Goal: Information Seeking & Learning: Check status

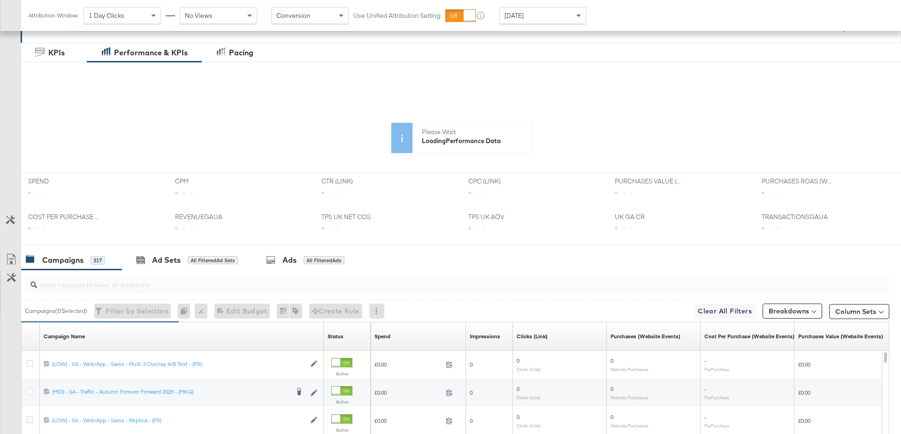
scroll to position [204, 0]
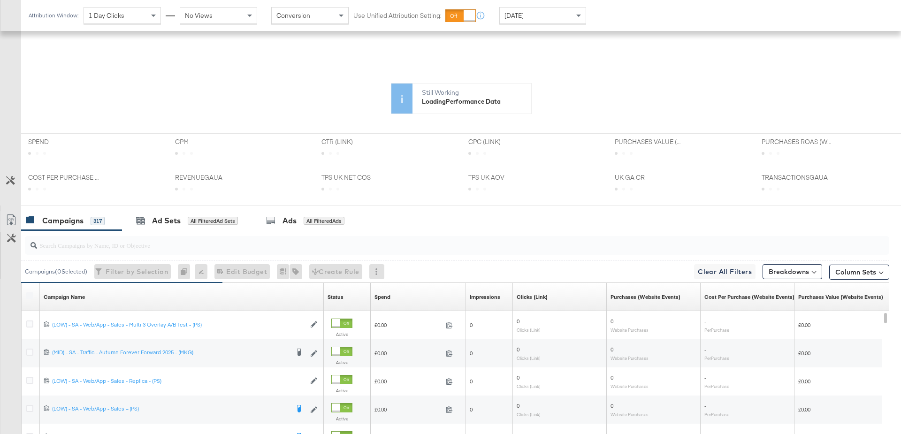
click at [139, 240] on input "search" at bounding box center [423, 241] width 773 height 18
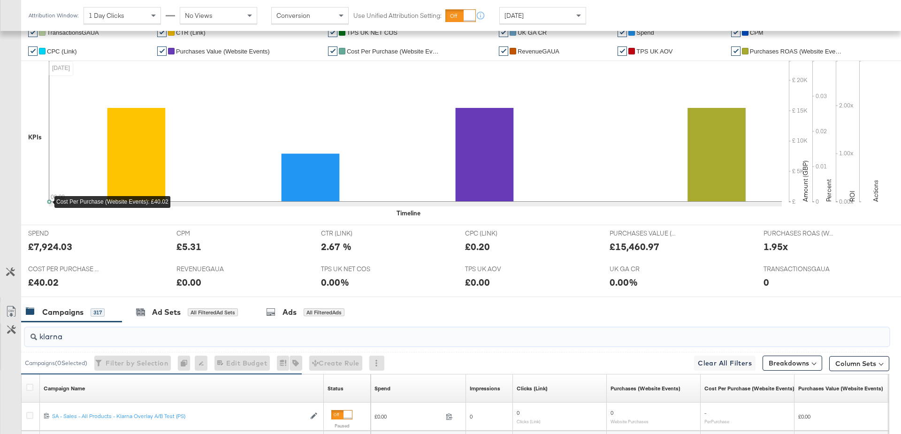
scroll to position [295, 0]
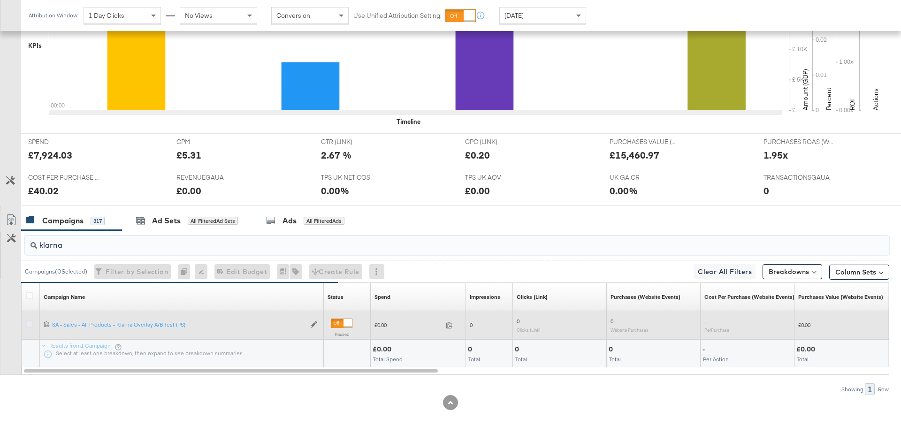
type input "klarna"
click at [28, 321] on icon at bounding box center [29, 324] width 7 height 7
click at [0, 0] on input "checkbox" at bounding box center [0, 0] width 0 height 0
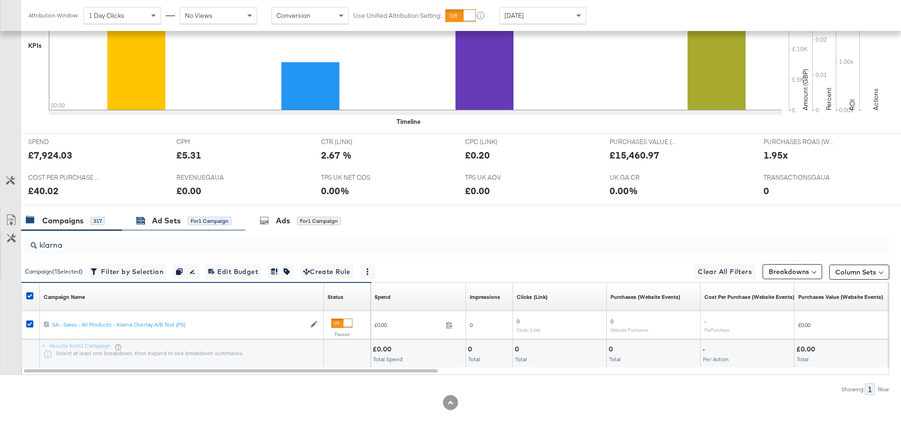
click at [162, 222] on div "Ad Sets" at bounding box center [166, 220] width 29 height 11
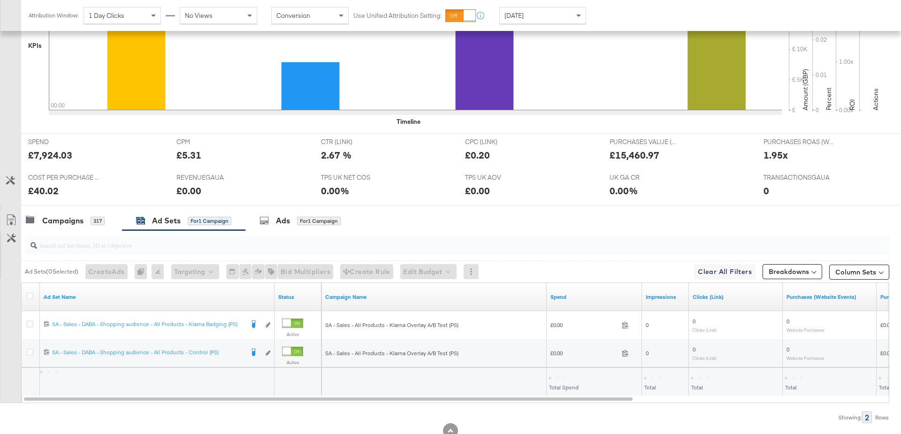
scroll to position [0, 0]
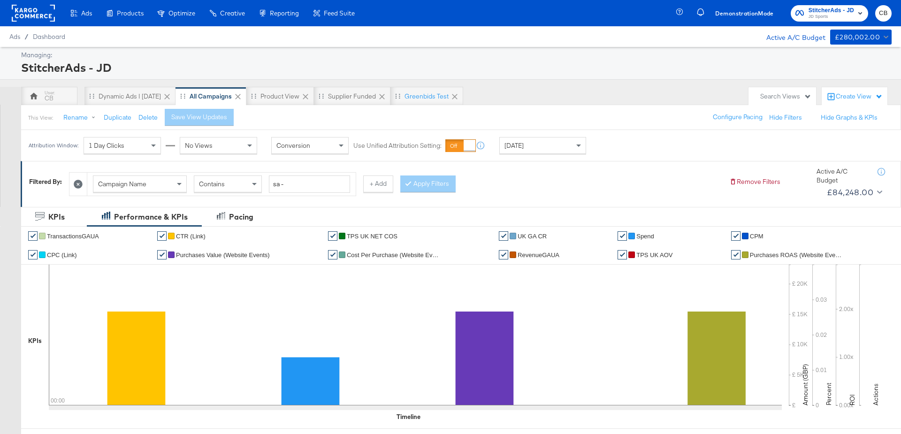
click at [549, 152] on div "[DATE]" at bounding box center [543, 145] width 86 height 16
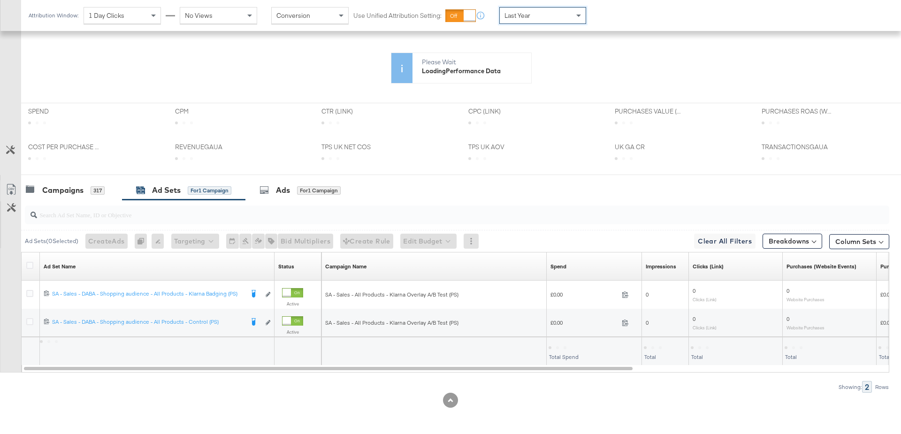
scroll to position [232, 0]
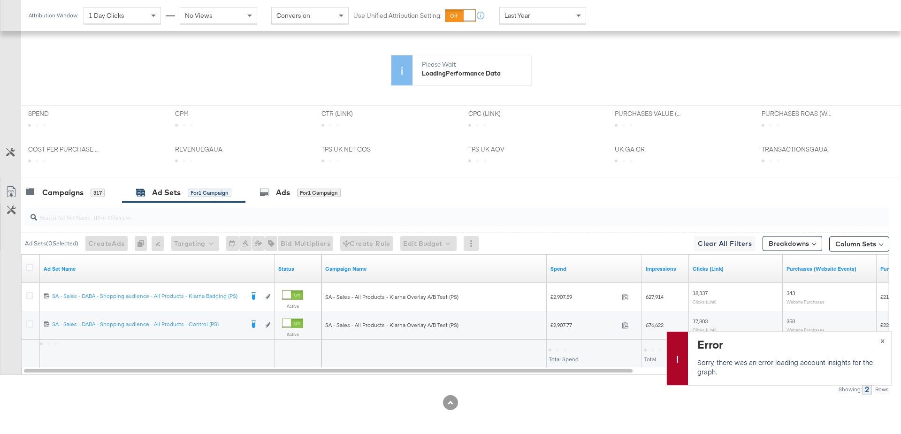
click at [883, 340] on span "×" at bounding box center [882, 340] width 4 height 11
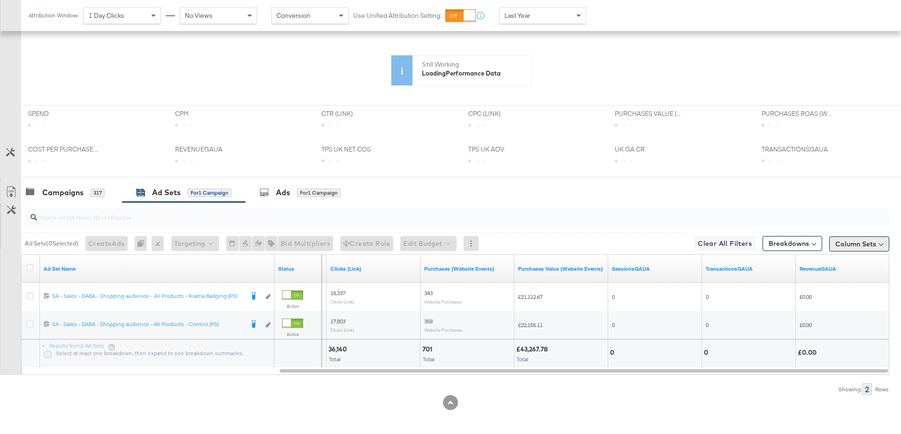
click at [872, 241] on button "Column Sets" at bounding box center [859, 244] width 60 height 15
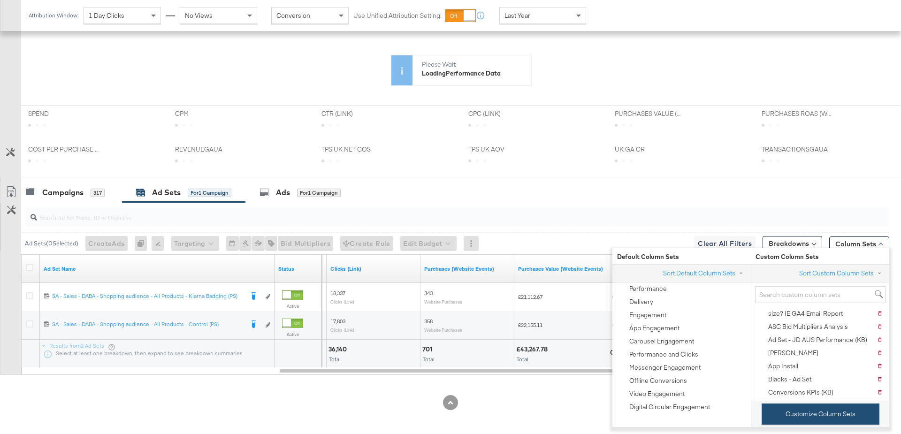
click at [798, 405] on button "Customize Column Sets" at bounding box center [821, 414] width 118 height 21
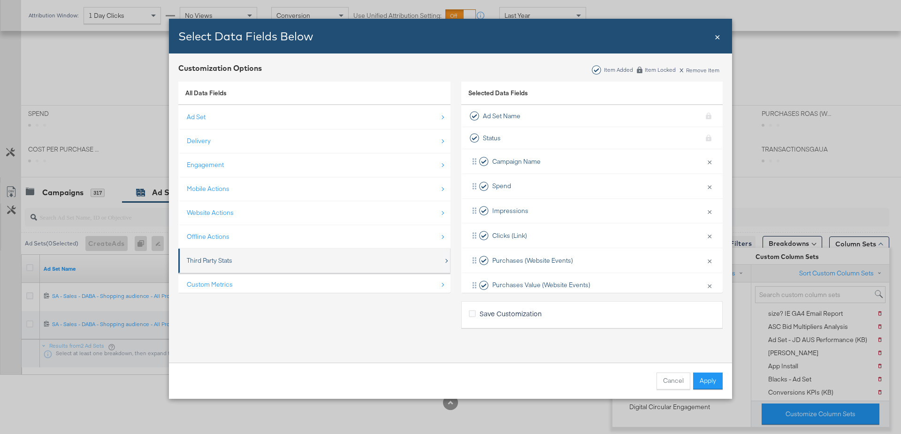
click at [231, 260] on div "Third Party Stats" at bounding box center [210, 260] width 46 height 9
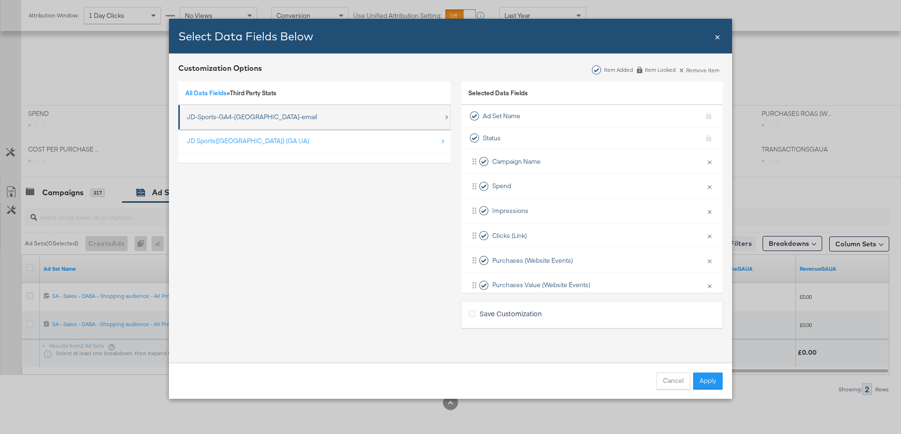
click at [241, 116] on div "JD-Sports-GA4-UK-email" at bounding box center [252, 117] width 130 height 9
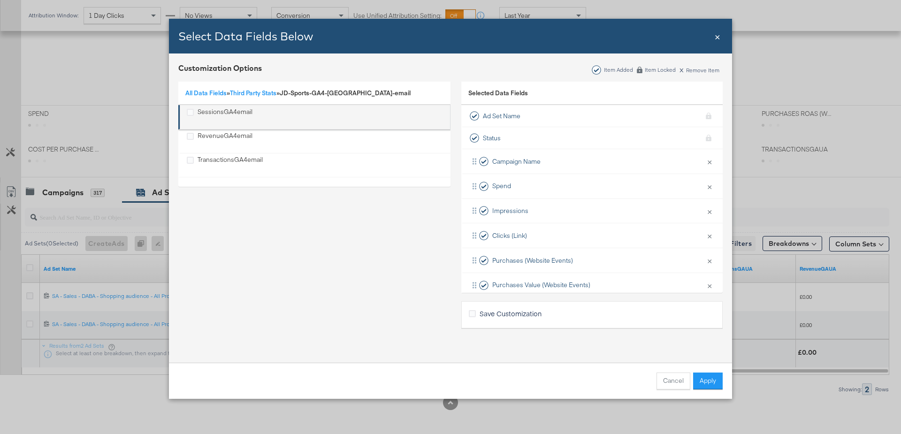
click at [209, 112] on div "SessionsGA4email" at bounding box center [225, 116] width 55 height 19
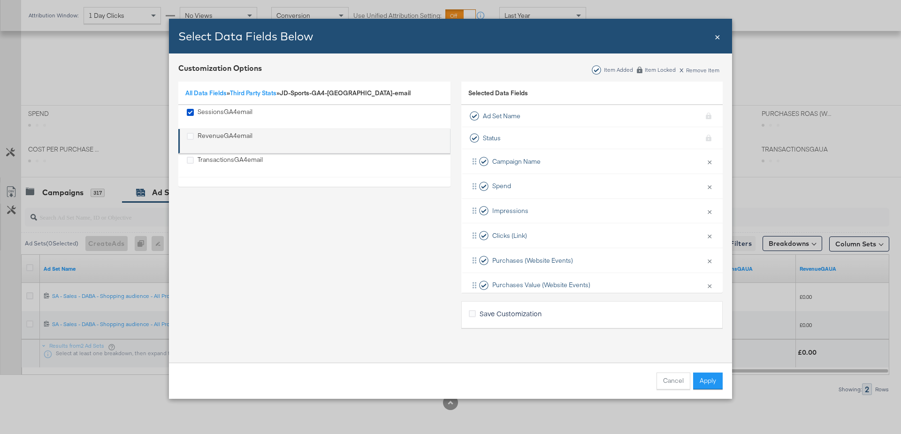
click at [209, 143] on div "RevenueGA4email" at bounding box center [225, 140] width 55 height 19
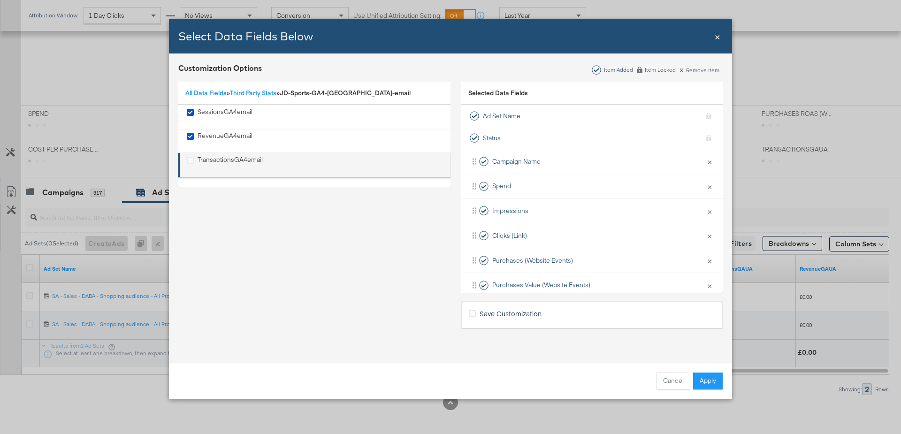
click at [220, 164] on div "TransactionsGA4email" at bounding box center [230, 164] width 65 height 19
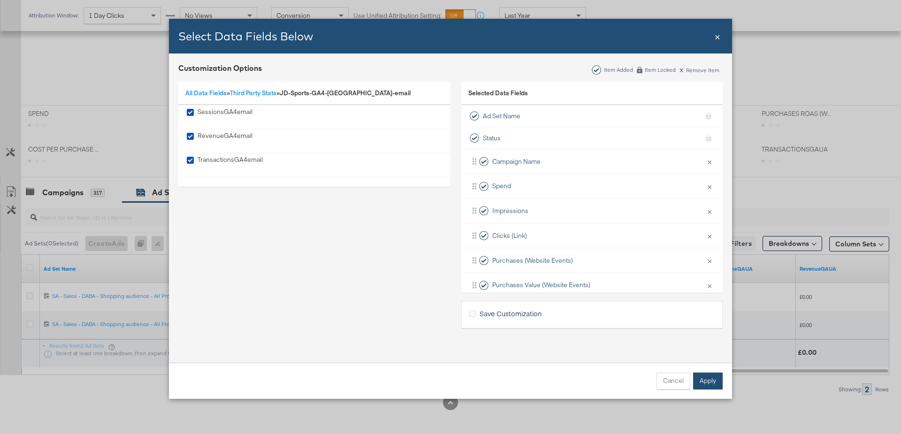
click at [708, 380] on button "Apply" at bounding box center [708, 381] width 30 height 17
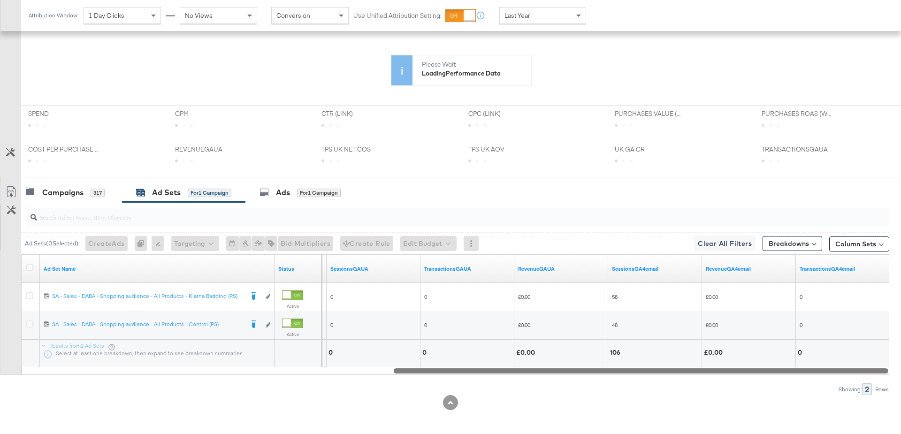
drag, startPoint x: 476, startPoint y: 368, endPoint x: 591, endPoint y: 373, distance: 115.0
click at [591, 373] on div at bounding box center [641, 370] width 495 height 8
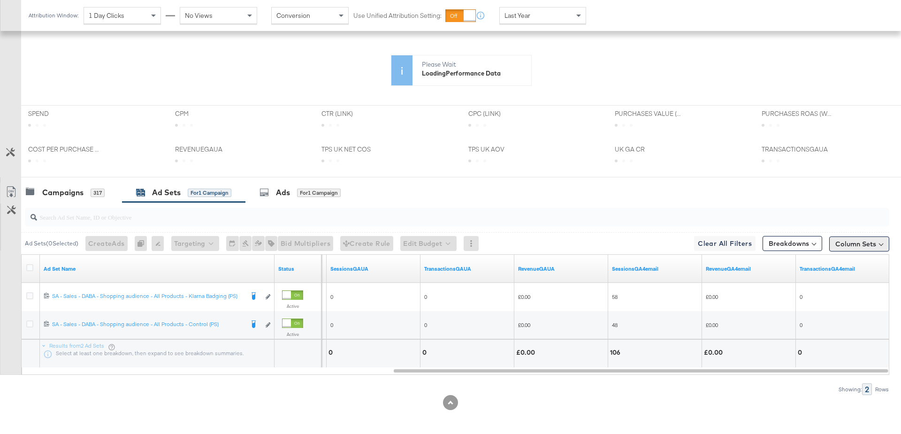
click at [884, 238] on button "Column Sets" at bounding box center [859, 244] width 60 height 15
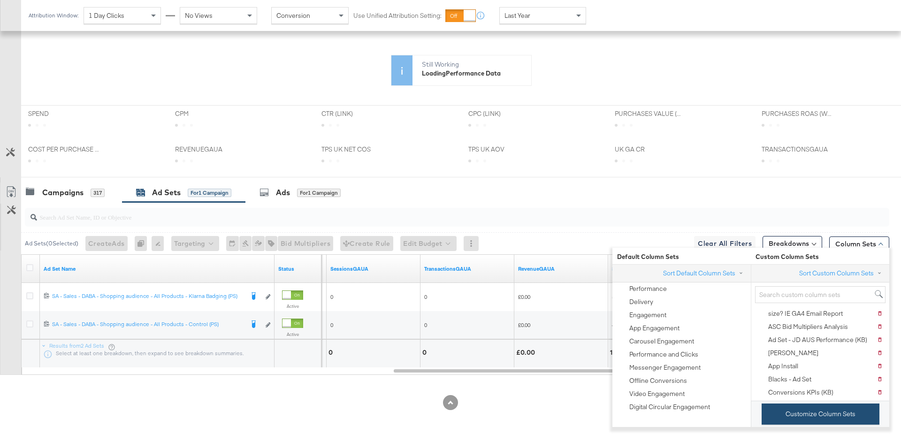
click at [793, 408] on button "Customize Column Sets" at bounding box center [821, 414] width 118 height 21
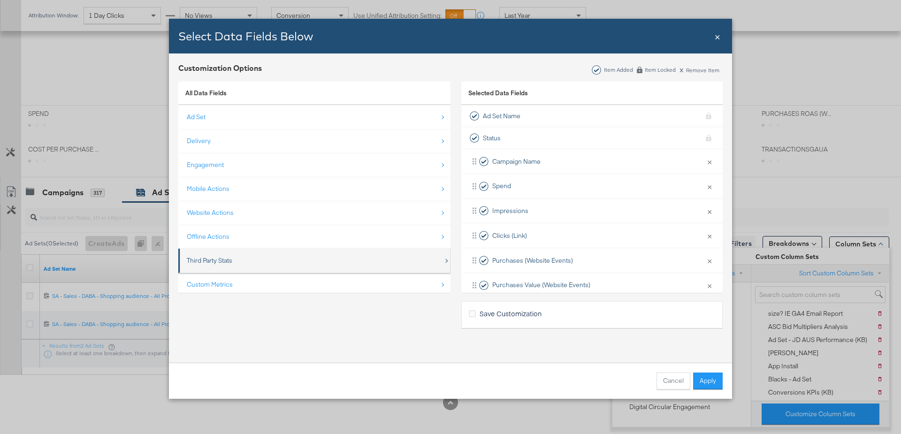
click at [243, 267] on div "Third Party Stats" at bounding box center [315, 260] width 257 height 19
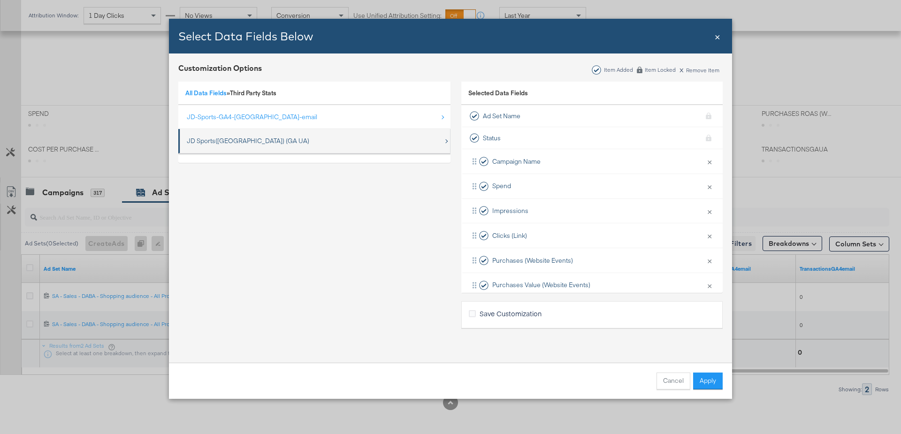
click at [217, 137] on div "JD Sports(UK) (GA UA)" at bounding box center [248, 141] width 122 height 9
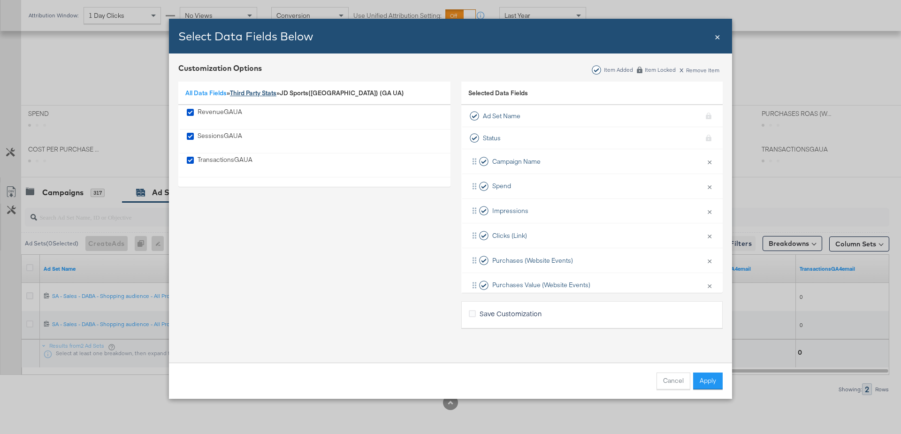
click at [264, 94] on link "Third Party Stats" at bounding box center [253, 93] width 46 height 8
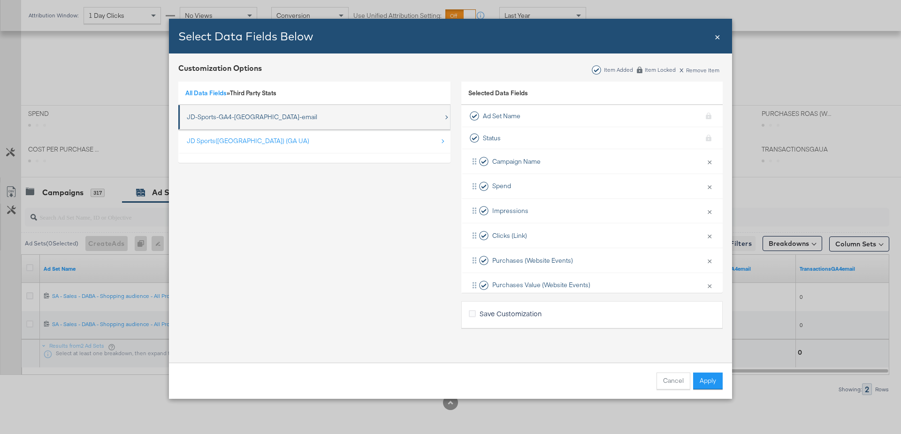
click at [226, 117] on div "JD-Sports-GA4-UK-email" at bounding box center [252, 117] width 130 height 9
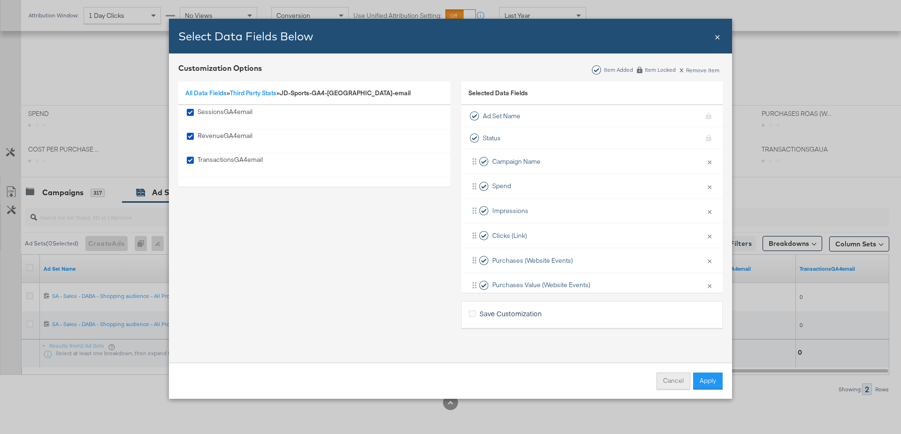
click at [671, 378] on button "Cancel" at bounding box center [674, 381] width 34 height 17
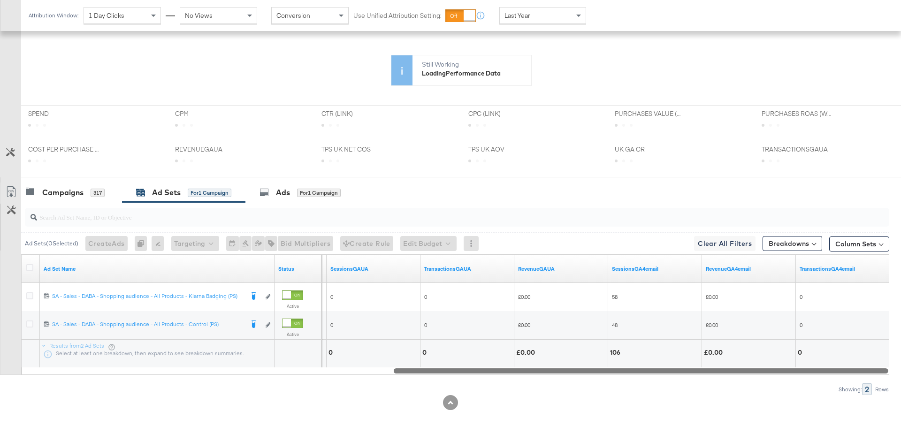
drag, startPoint x: 719, startPoint y: 368, endPoint x: 766, endPoint y: 364, distance: 47.5
click at [766, 364] on div "Ad Set Name Status Purchases Value (Website Events) SessionsGAUA TransactionsGA…" at bounding box center [455, 314] width 868 height 121
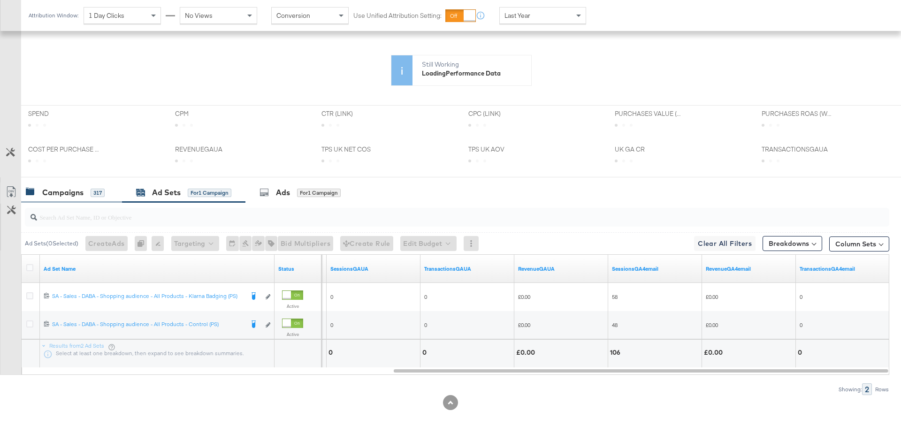
click at [58, 195] on div "Campaigns" at bounding box center [62, 192] width 41 height 11
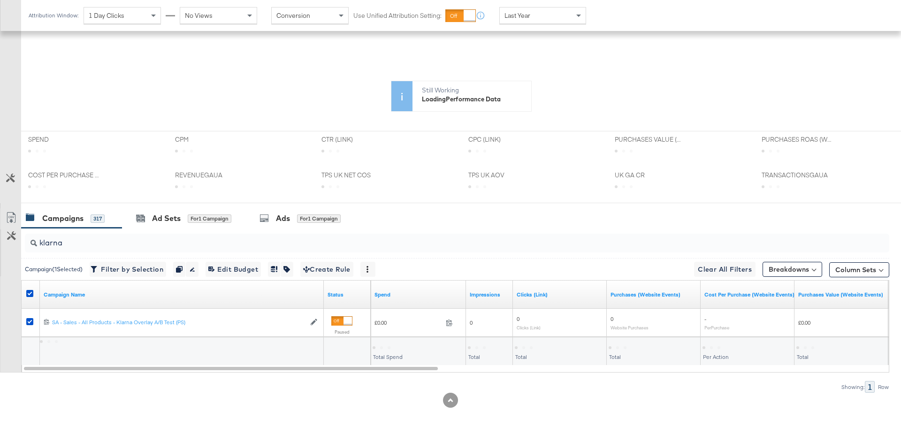
scroll to position [204, 0]
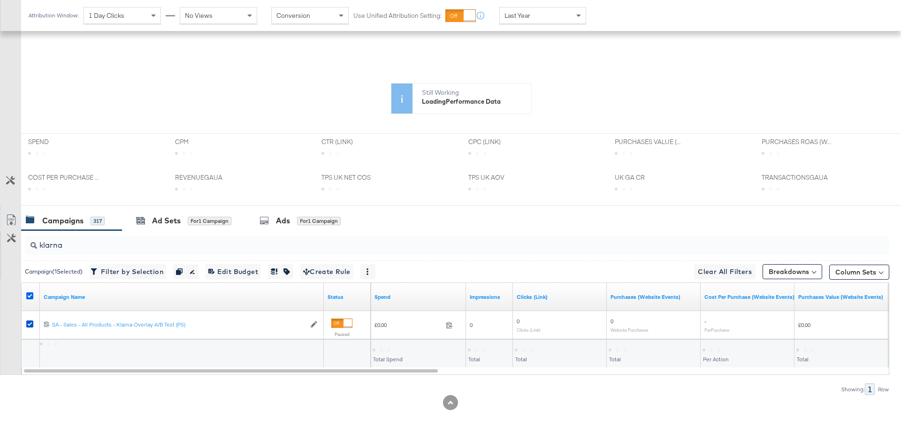
click at [30, 292] on icon at bounding box center [29, 295] width 7 height 7
click at [0, 0] on input "checkbox" at bounding box center [0, 0] width 0 height 0
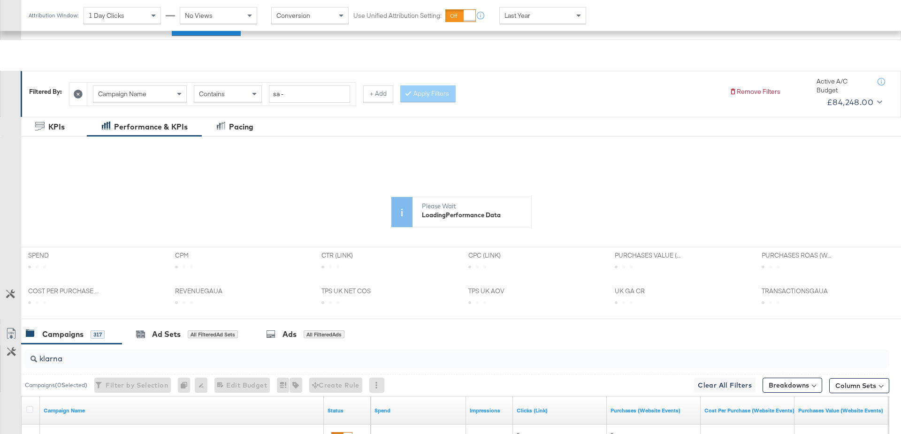
scroll to position [0, 0]
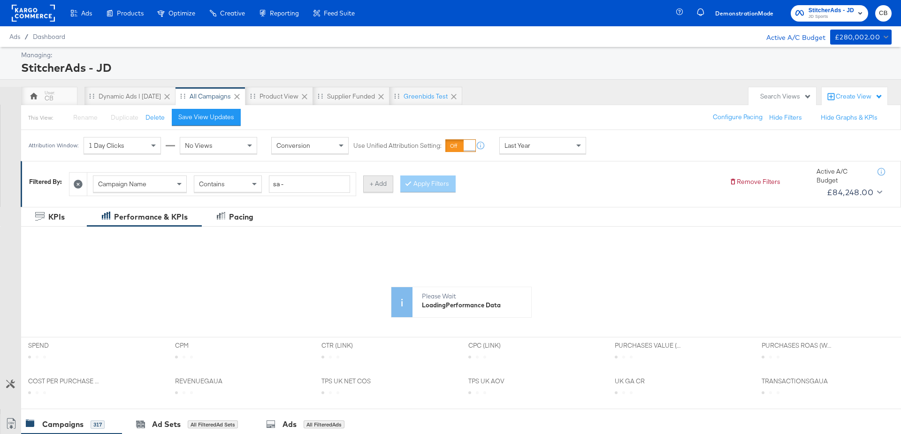
click at [373, 183] on button "+ Add" at bounding box center [378, 184] width 30 height 17
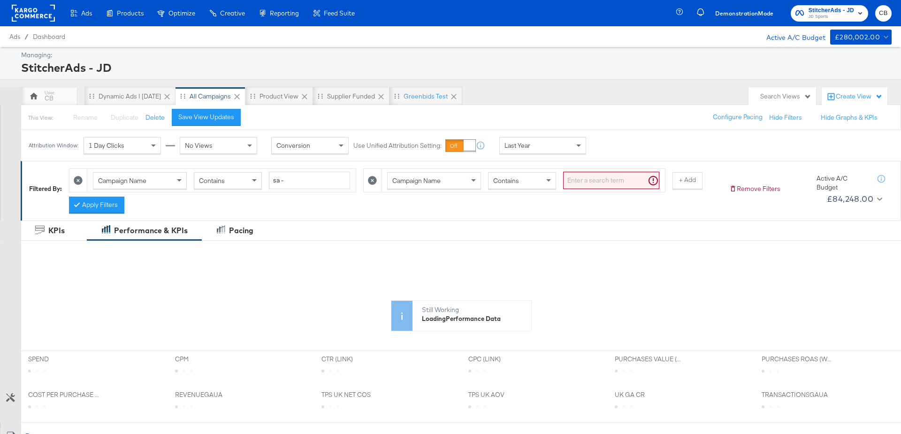
click at [445, 181] on div "Campaign Name" at bounding box center [434, 181] width 93 height 16
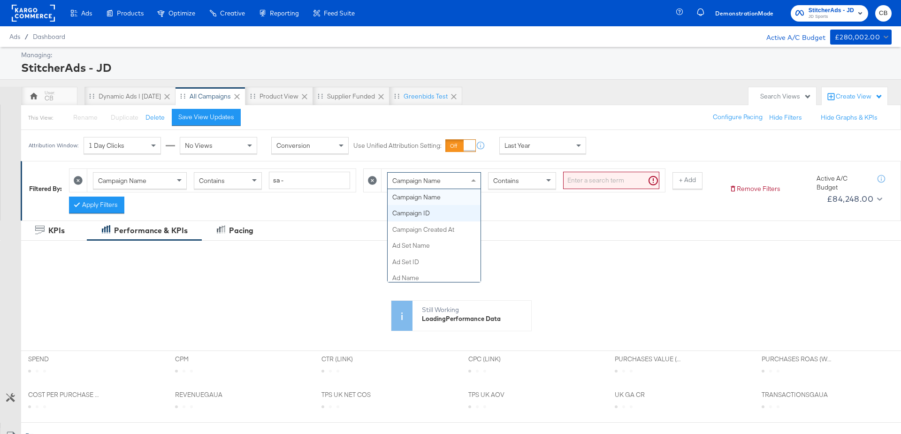
scroll to position [102, 0]
click at [577, 180] on input "search" at bounding box center [611, 180] width 96 height 17
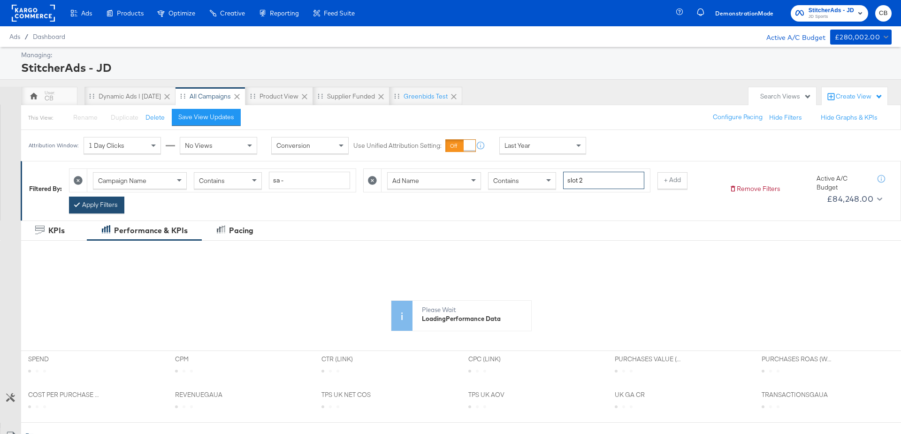
type input "slot 2"
click at [96, 201] on button "Apply Filters" at bounding box center [96, 205] width 55 height 17
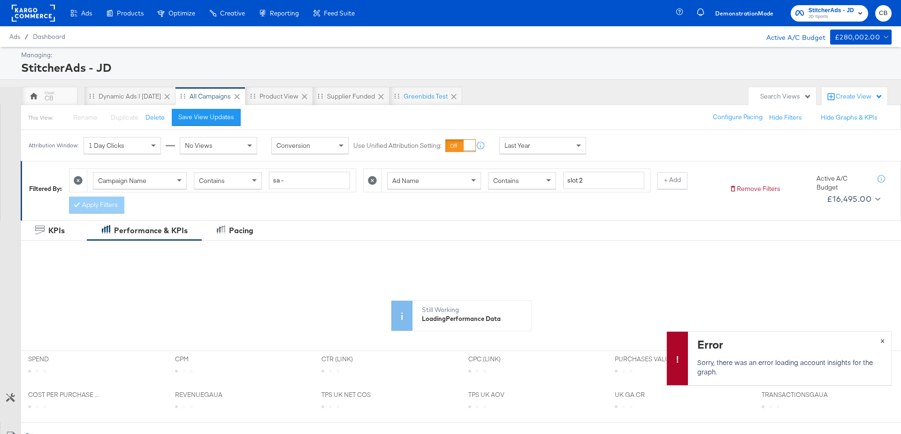
click at [886, 339] on button "×" at bounding box center [882, 340] width 17 height 17
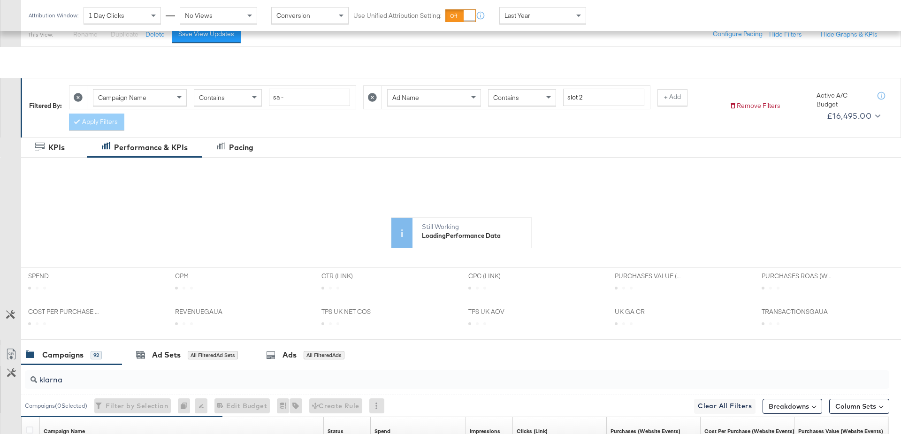
scroll to position [217, 0]
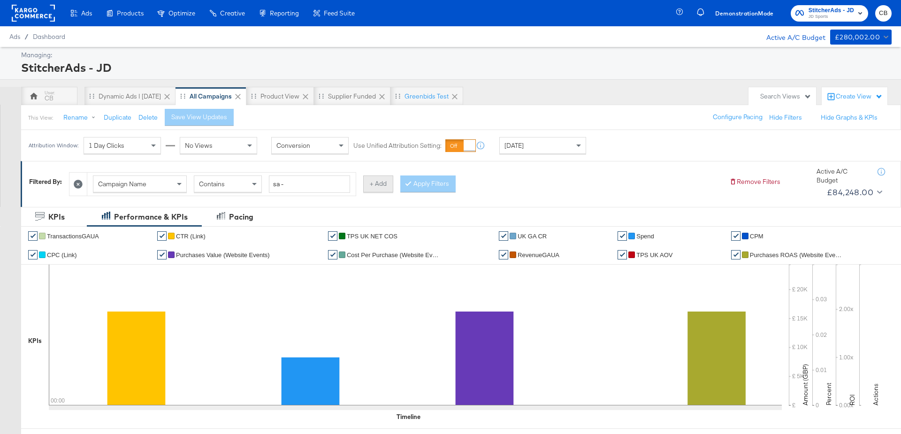
click at [374, 184] on button "+ Add" at bounding box center [378, 184] width 30 height 17
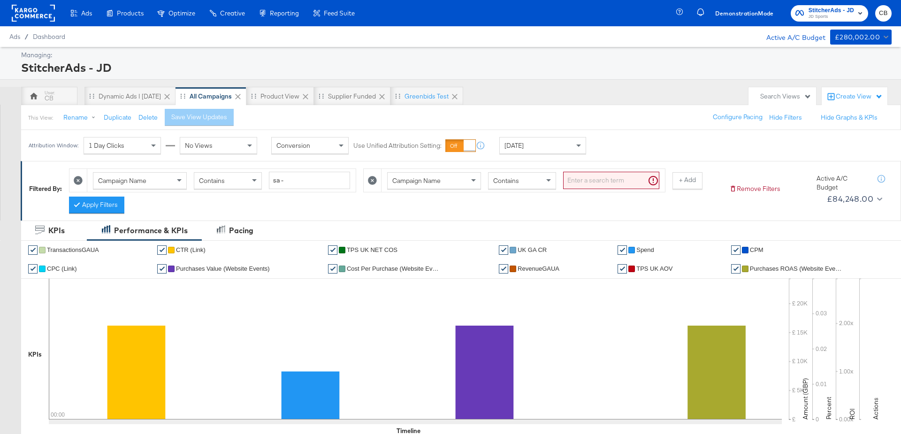
click at [443, 182] on div "Campaign Name" at bounding box center [434, 181] width 93 height 16
click at [583, 182] on input "search" at bounding box center [611, 180] width 96 height 17
type input "slot 2"
click at [664, 183] on button "+ Add" at bounding box center [672, 180] width 30 height 17
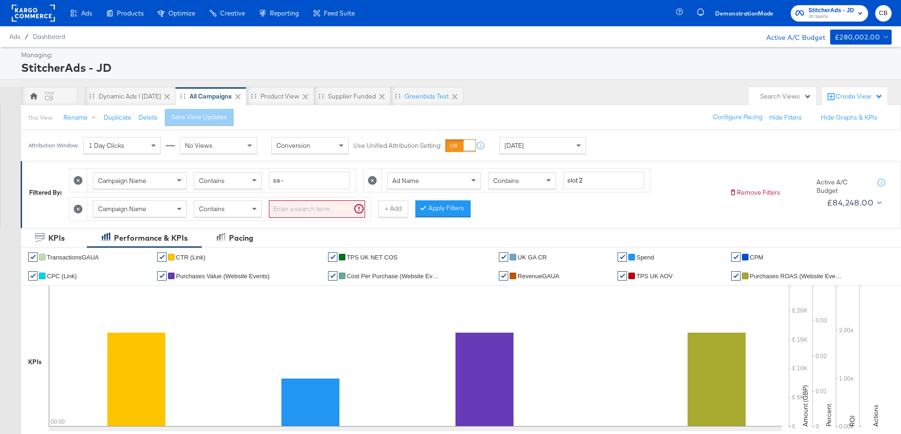
click at [244, 206] on div "Contains" at bounding box center [227, 209] width 67 height 16
click at [294, 208] on input "search" at bounding box center [317, 208] width 96 height 17
type input "app"
click at [439, 210] on button "Apply Filters" at bounding box center [427, 208] width 55 height 17
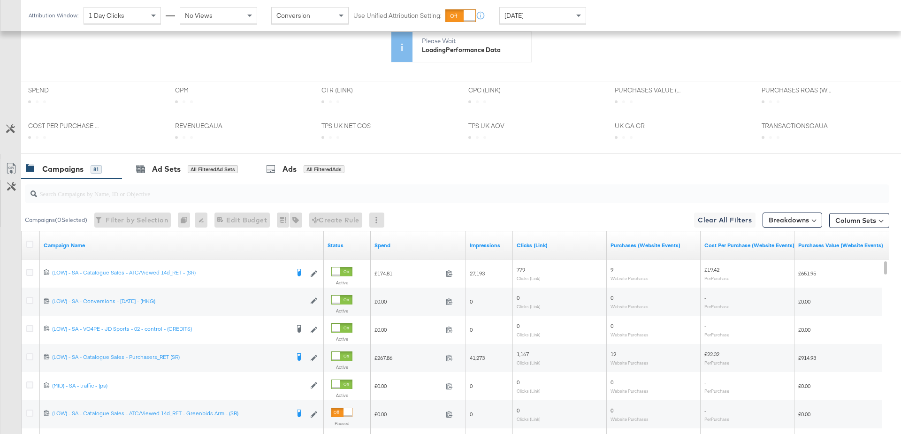
scroll to position [368, 0]
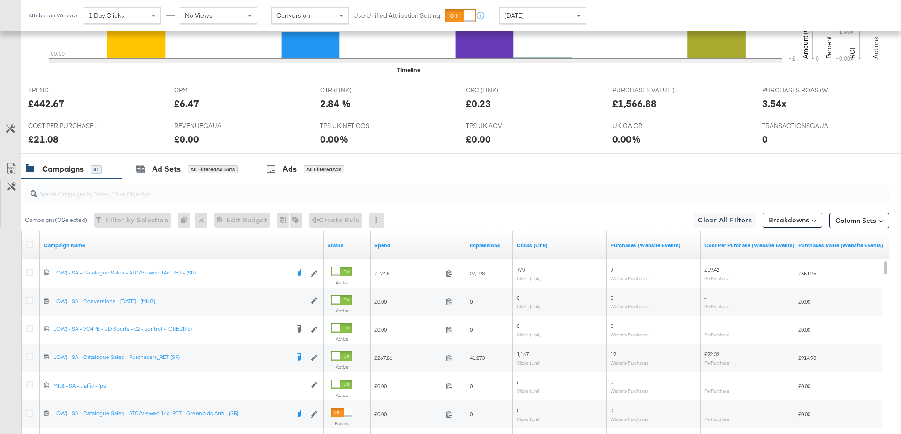
click at [578, 15] on span at bounding box center [578, 16] width 5 height 3
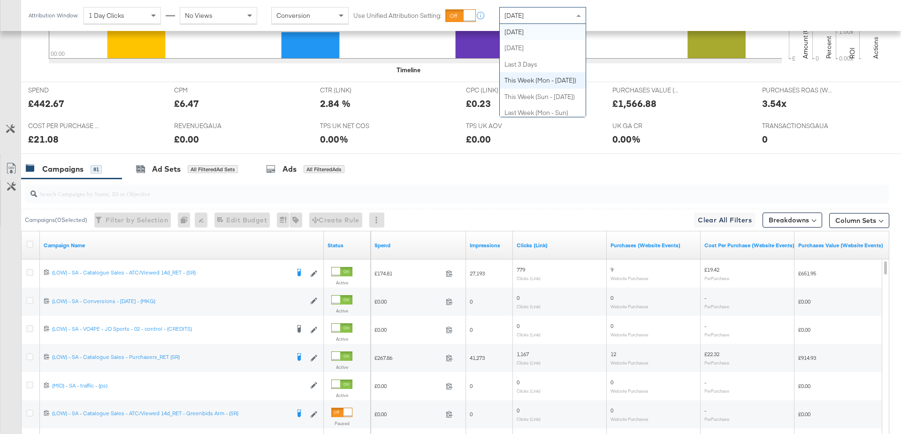
scroll to position [0, 0]
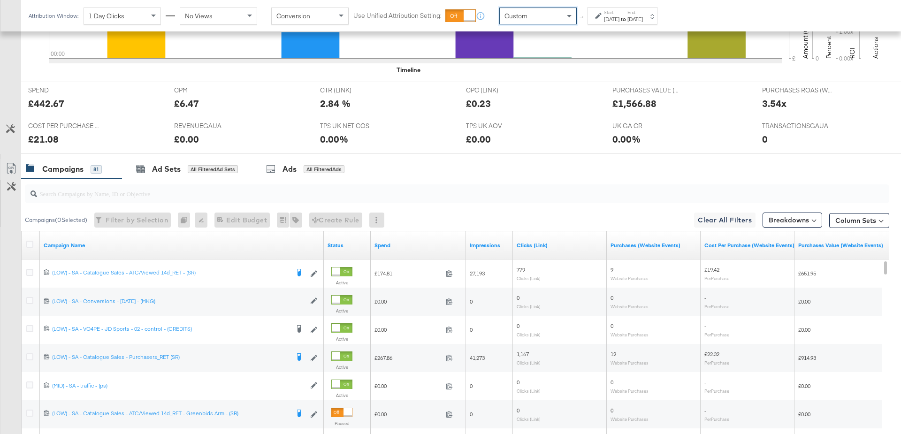
click at [615, 18] on div "[DATE]" at bounding box center [611, 19] width 15 height 8
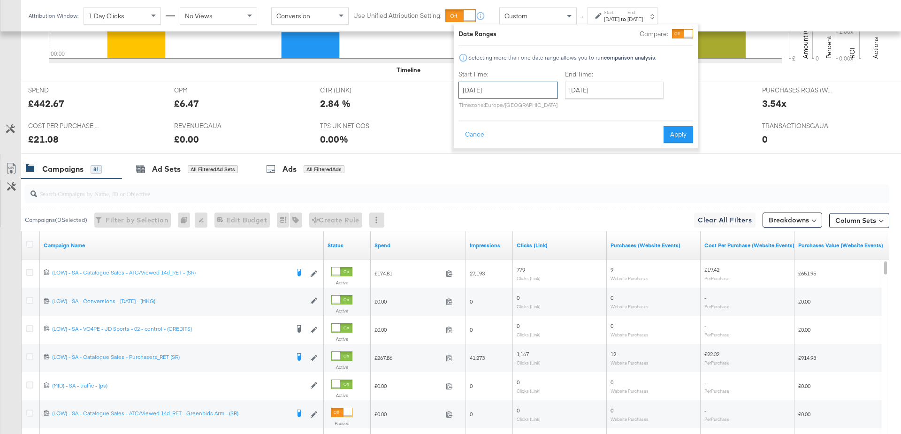
click at [488, 95] on input "[DATE]" at bounding box center [507, 90] width 99 height 17
click at [469, 109] on span "‹" at bounding box center [469, 109] width 15 height 14
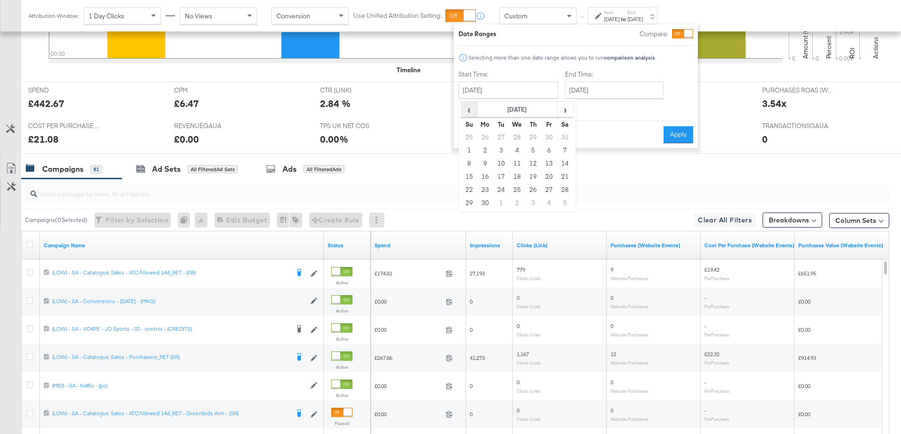
click at [469, 109] on span "‹" at bounding box center [469, 109] width 15 height 14
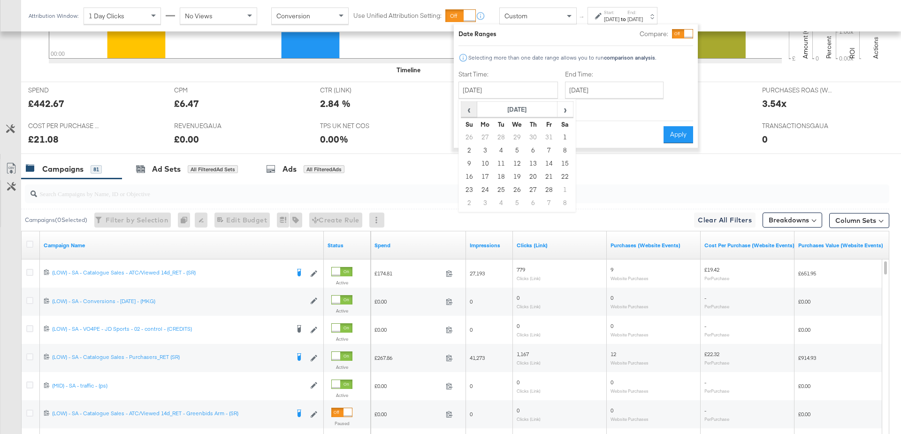
click at [469, 109] on span "‹" at bounding box center [469, 109] width 15 height 14
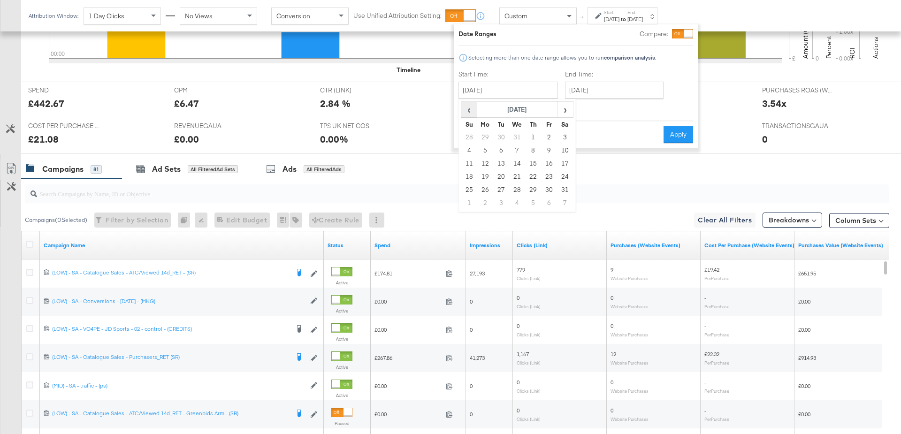
click at [469, 109] on span "‹" at bounding box center [469, 109] width 15 height 14
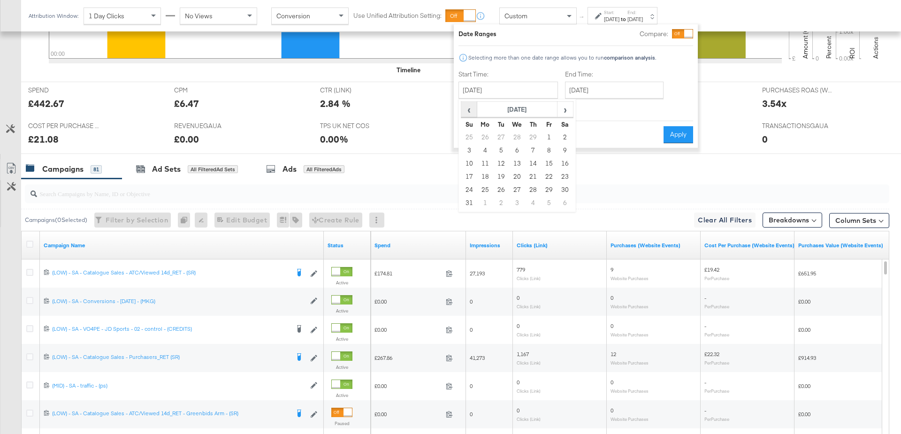
click at [469, 109] on span "‹" at bounding box center [469, 109] width 15 height 14
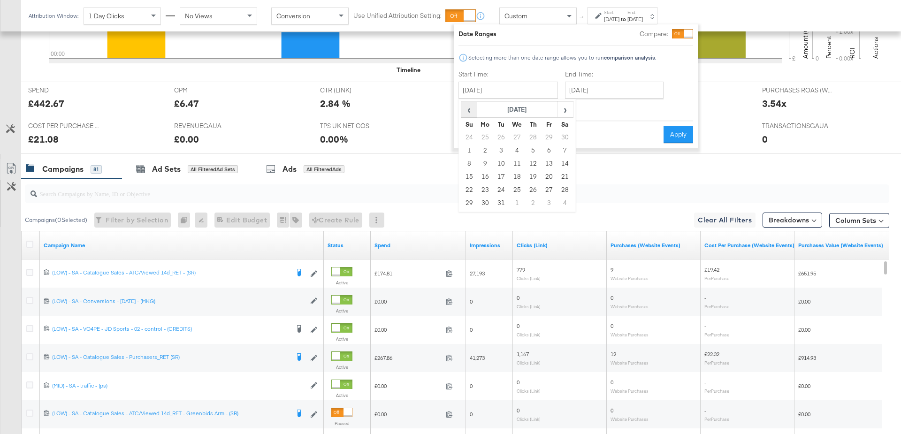
click at [469, 109] on span "‹" at bounding box center [469, 109] width 15 height 14
click at [530, 136] on td "1" at bounding box center [533, 137] width 16 height 13
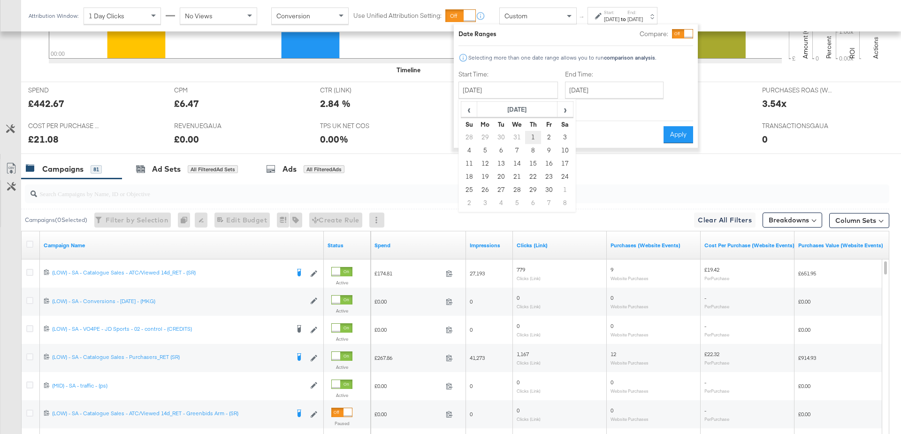
type input "[DATE]"
click at [597, 94] on input "[DATE]" at bounding box center [611, 90] width 99 height 17
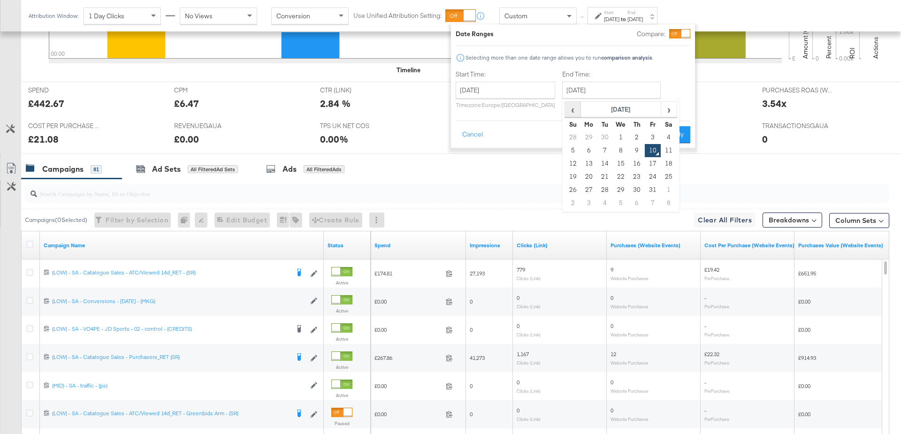
click at [572, 109] on span "‹" at bounding box center [572, 109] width 15 height 14
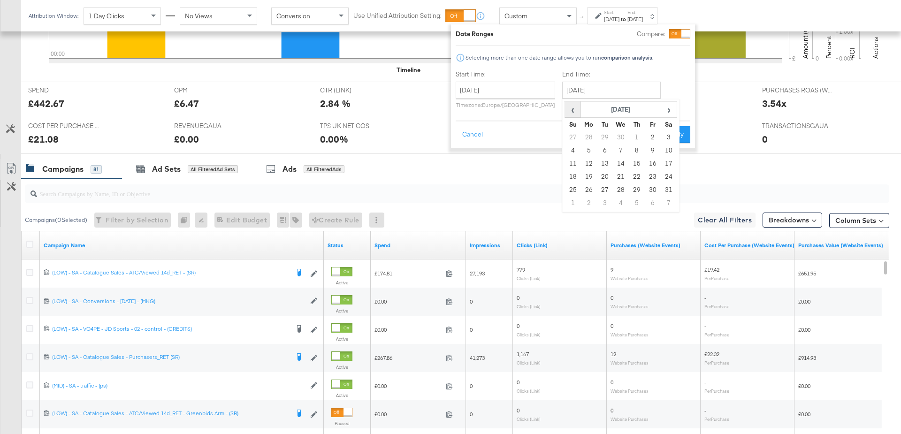
click at [572, 109] on span "‹" at bounding box center [572, 109] width 15 height 14
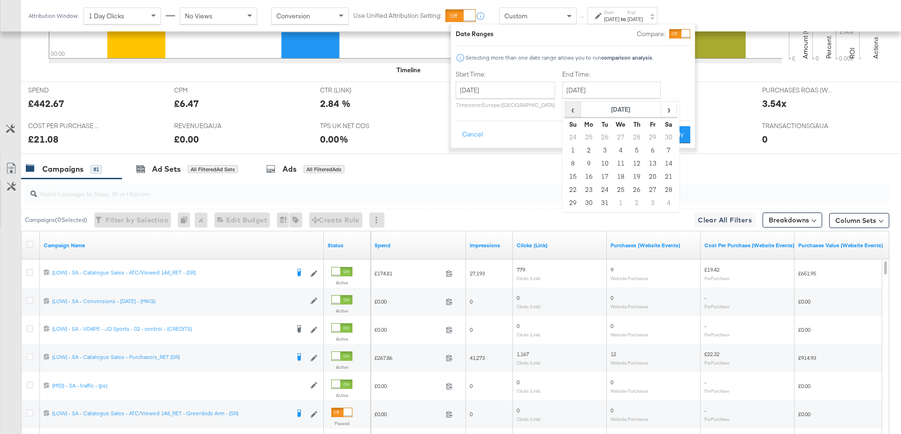
click at [572, 109] on span "‹" at bounding box center [572, 109] width 15 height 14
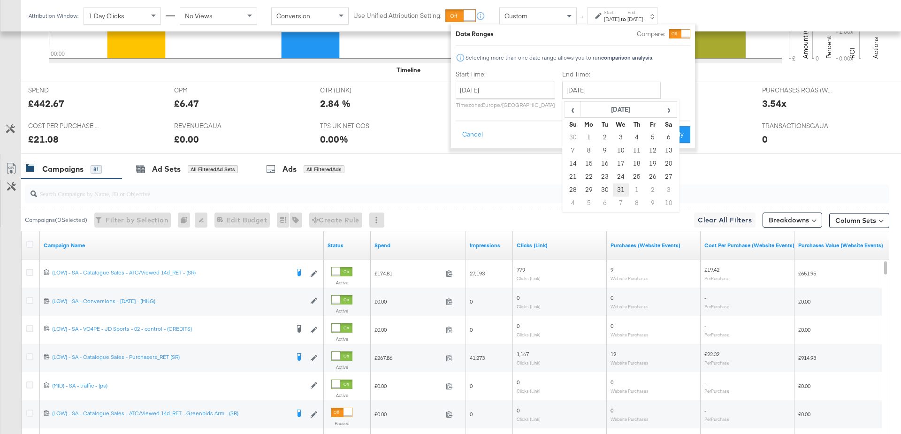
click at [620, 189] on td "31" at bounding box center [621, 189] width 16 height 13
type input "[DATE]"
click at [668, 138] on button "Apply" at bounding box center [673, 134] width 30 height 17
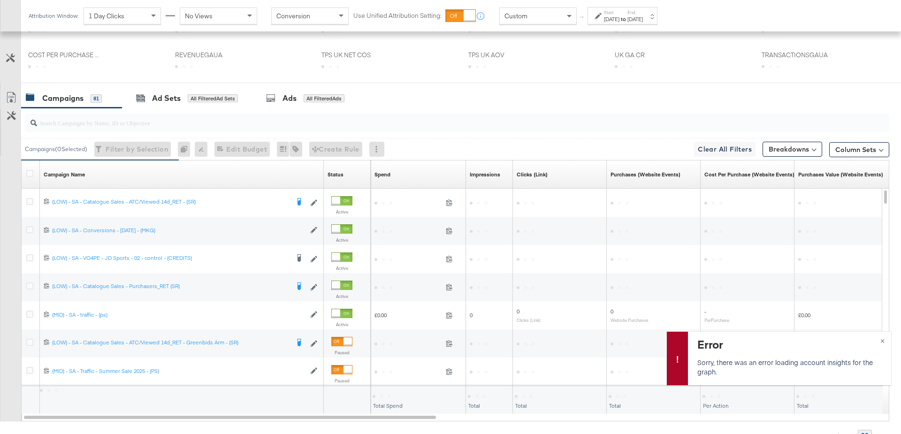
scroll to position [393, 0]
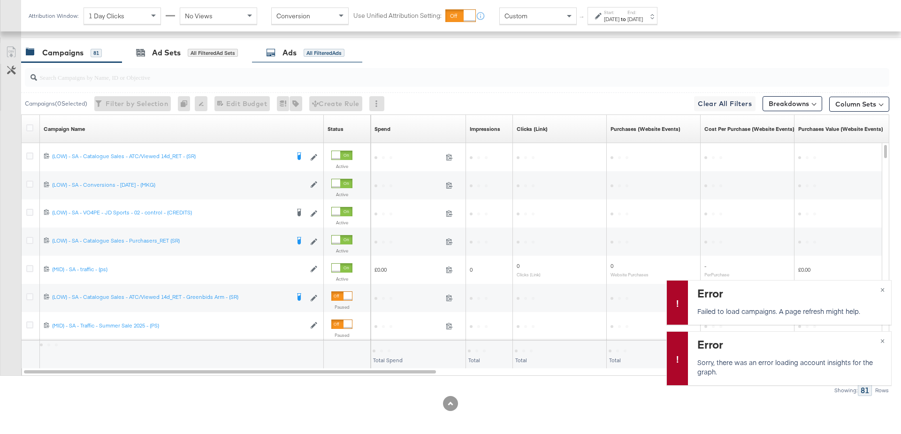
click at [287, 49] on div "Ads" at bounding box center [289, 52] width 14 height 11
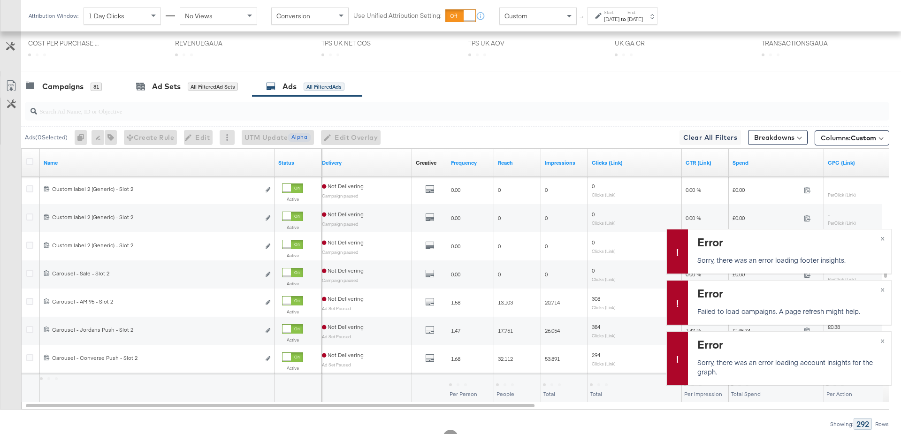
scroll to position [354, 0]
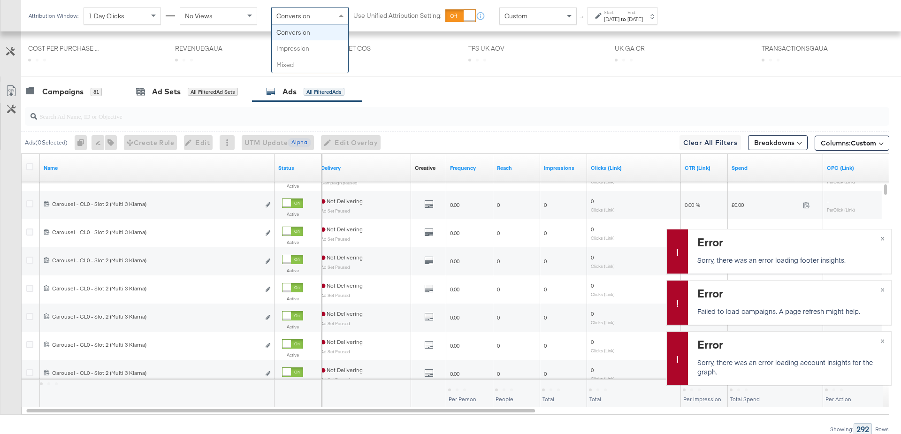
click at [335, 13] on div "Conversion" at bounding box center [310, 16] width 76 height 16
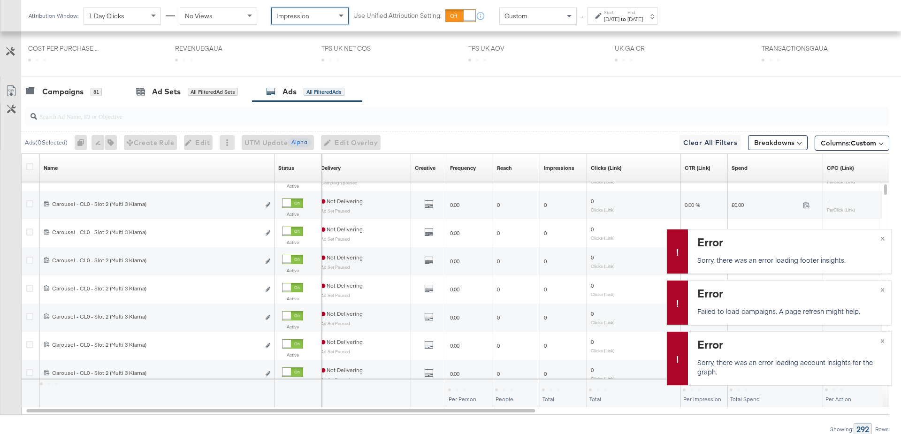
click at [337, 16] on span at bounding box center [342, 16] width 12 height 16
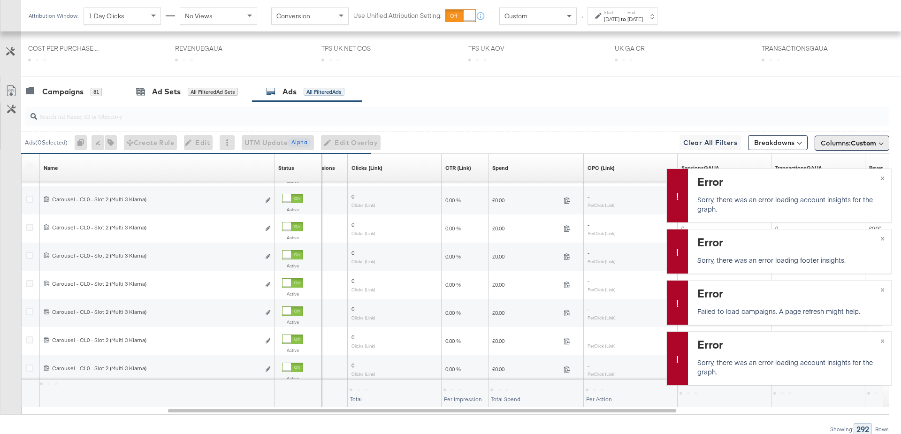
click at [858, 142] on span "Custom" at bounding box center [863, 143] width 25 height 8
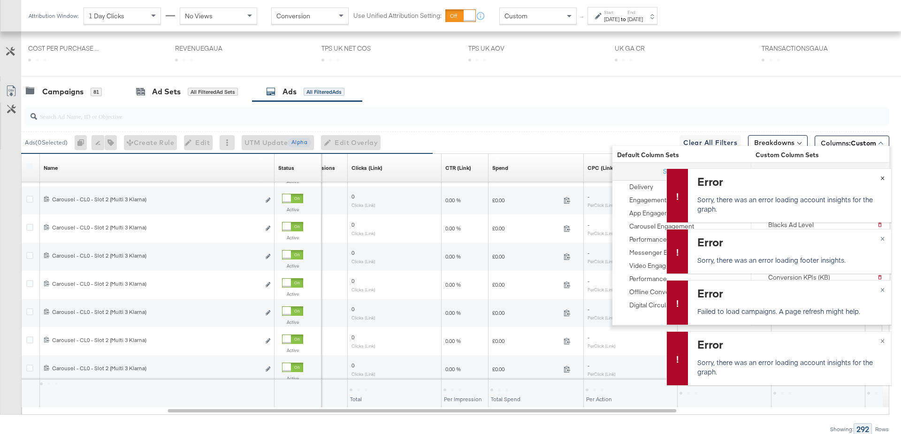
click at [883, 178] on span "×" at bounding box center [882, 177] width 4 height 11
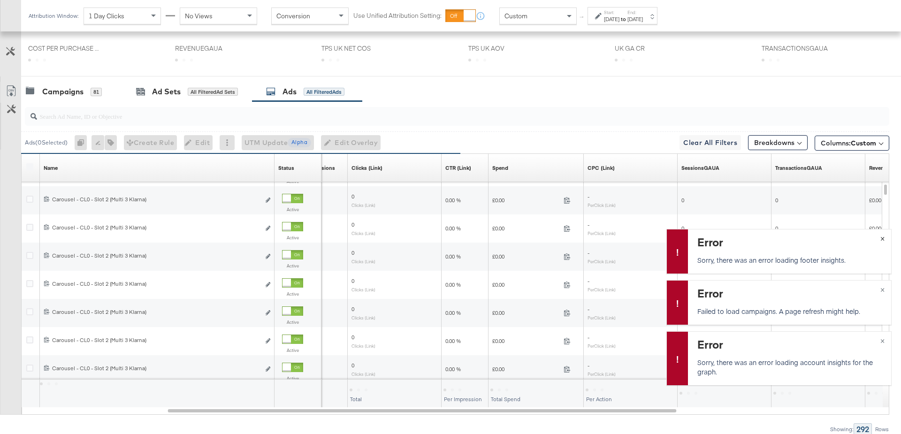
click at [884, 238] on span "×" at bounding box center [882, 237] width 4 height 11
click at [884, 289] on span "×" at bounding box center [882, 288] width 4 height 11
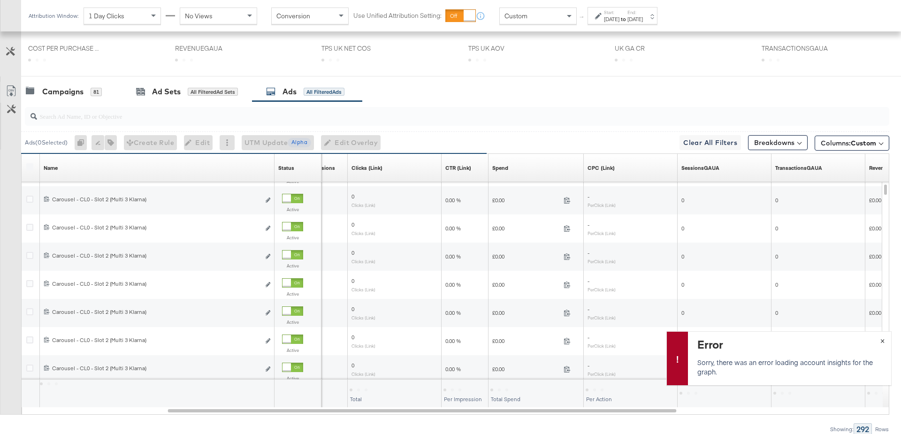
click at [882, 340] on span "×" at bounding box center [882, 340] width 4 height 11
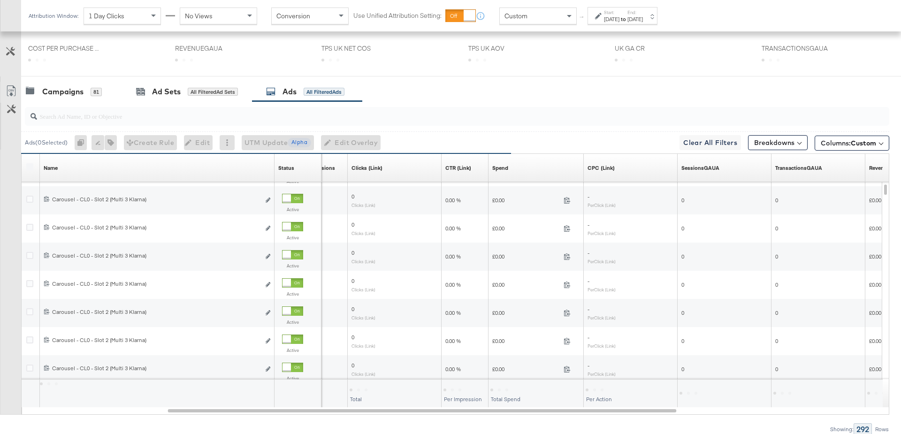
scroll to position [0, 0]
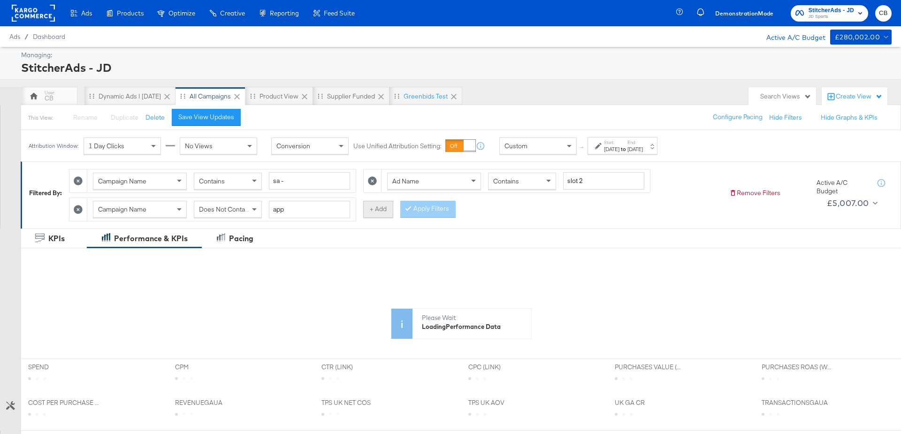
click at [377, 204] on button "+ Add" at bounding box center [378, 209] width 30 height 17
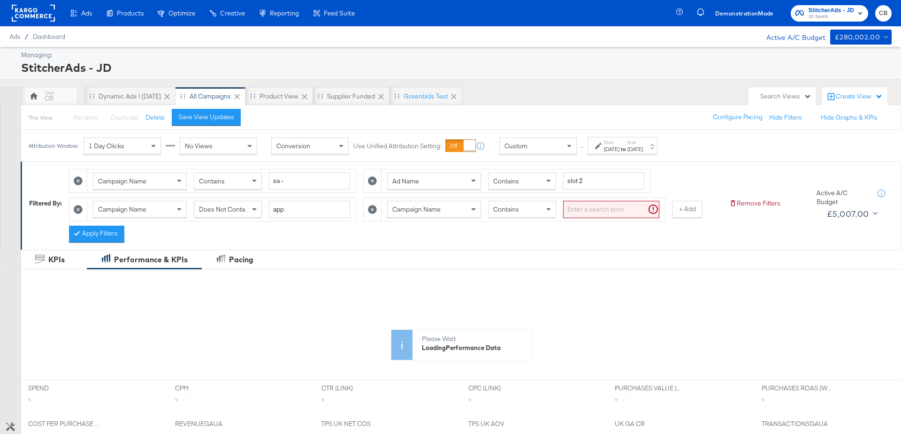
click at [451, 213] on div "Campaign Name" at bounding box center [434, 209] width 93 height 16
click at [99, 236] on button "Apply Filters" at bounding box center [96, 234] width 55 height 17
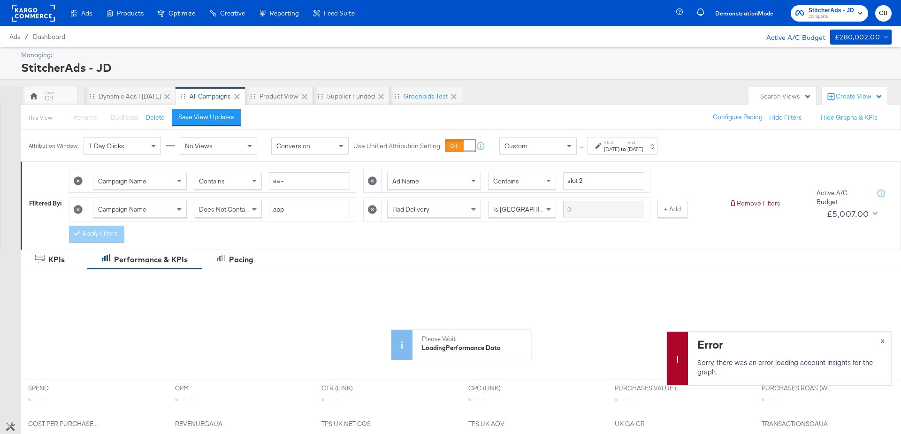
click at [882, 342] on span "×" at bounding box center [882, 340] width 4 height 11
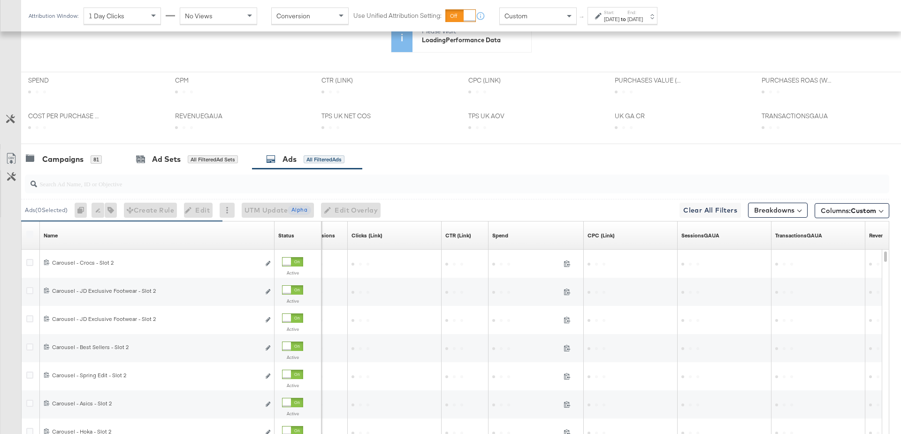
scroll to position [310, 0]
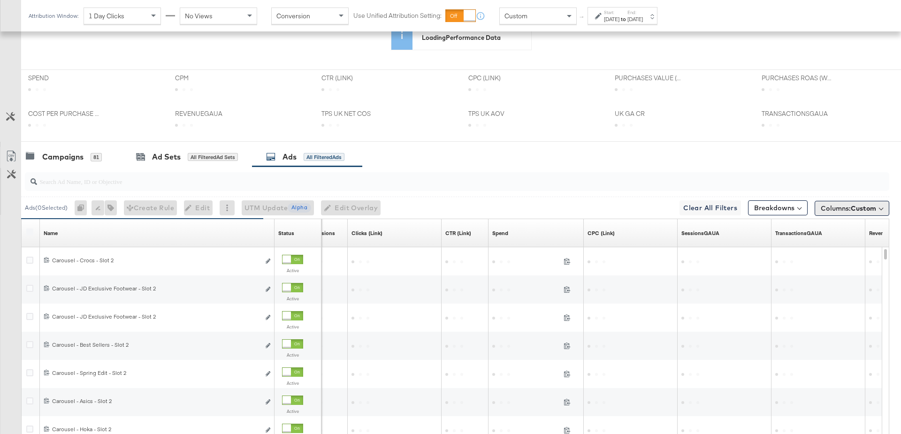
click at [886, 207] on button "Columns: Custom" at bounding box center [852, 208] width 75 height 15
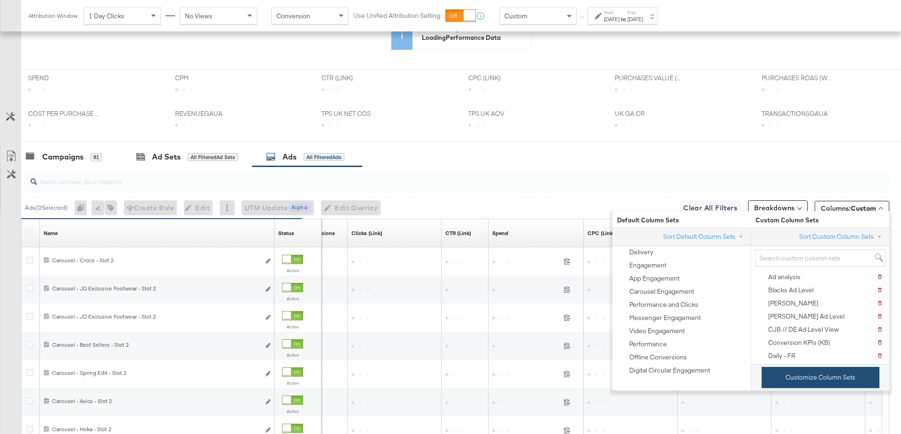
click at [799, 368] on button "Customize Column Sets" at bounding box center [821, 377] width 118 height 21
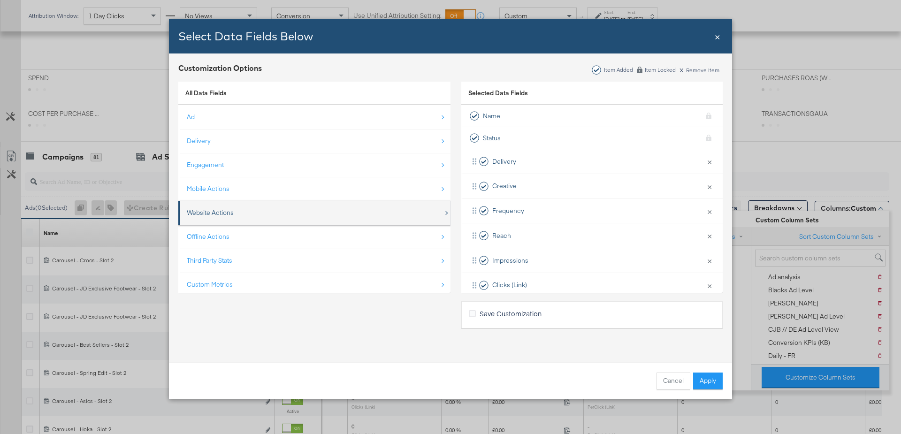
click at [229, 211] on div "Website Actions" at bounding box center [210, 212] width 47 height 9
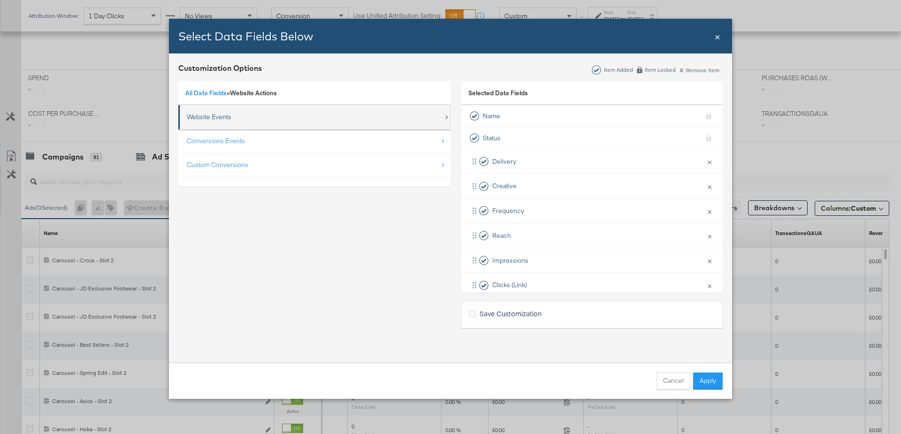
click at [229, 116] on div "Website Events" at bounding box center [209, 117] width 45 height 9
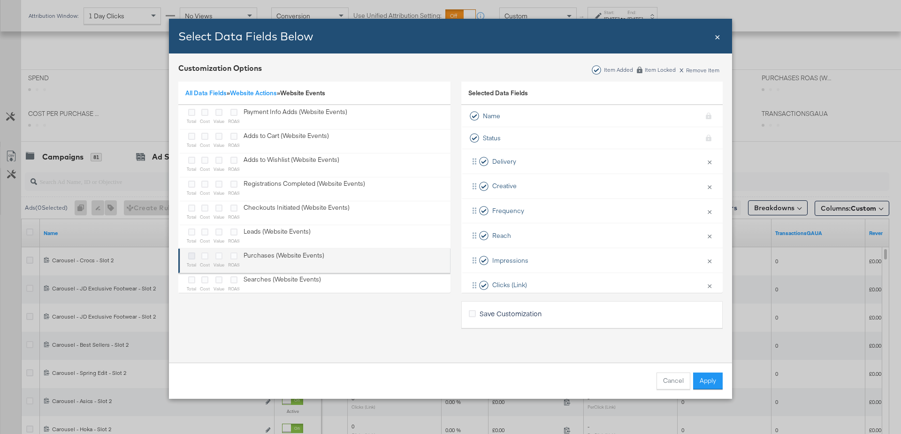
click at [191, 256] on icon "Bulk Add Locations Modal" at bounding box center [191, 255] width 7 height 7
click at [0, 0] on input "Bulk Add Locations Modal" at bounding box center [0, 0] width 0 height 0
click at [217, 255] on icon "Bulk Add Locations Modal" at bounding box center [218, 255] width 7 height 7
click at [0, 0] on input "Bulk Add Locations Modal" at bounding box center [0, 0] width 0 height 0
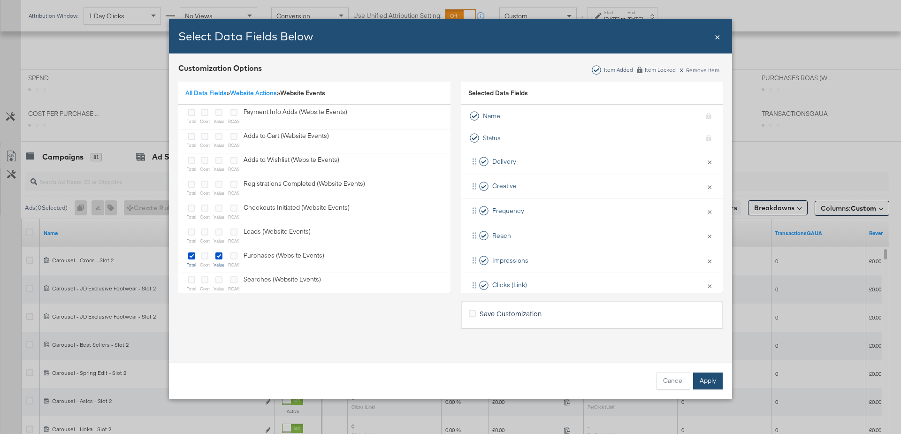
click at [709, 384] on button "Apply" at bounding box center [708, 381] width 30 height 17
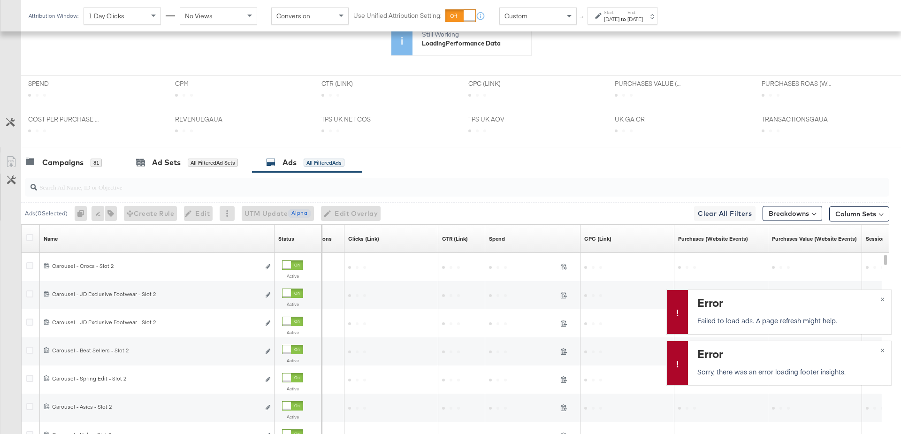
scroll to position [202, 0]
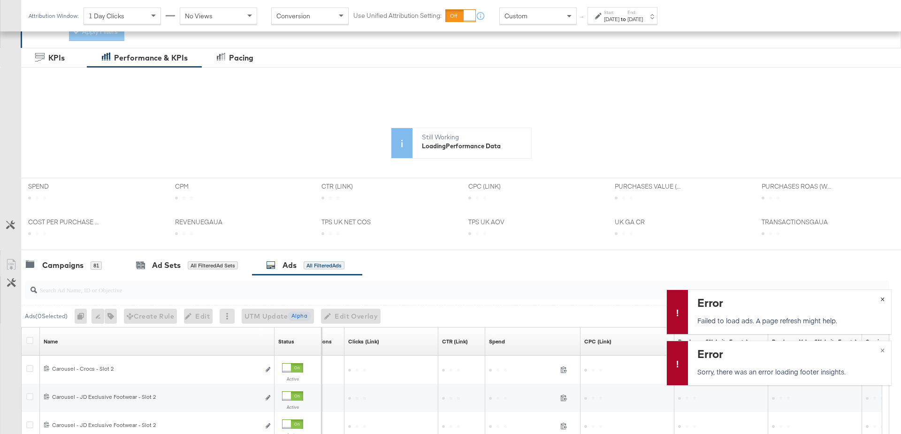
click at [884, 300] on span "×" at bounding box center [882, 298] width 4 height 11
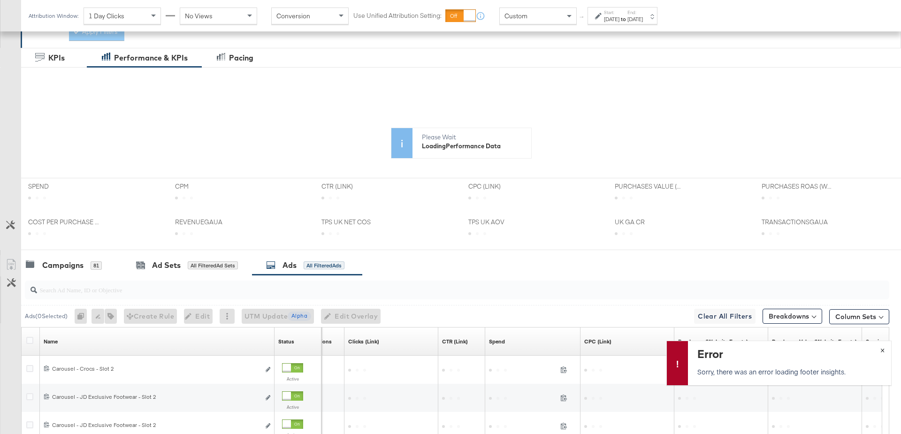
click at [883, 348] on span "×" at bounding box center [882, 349] width 4 height 11
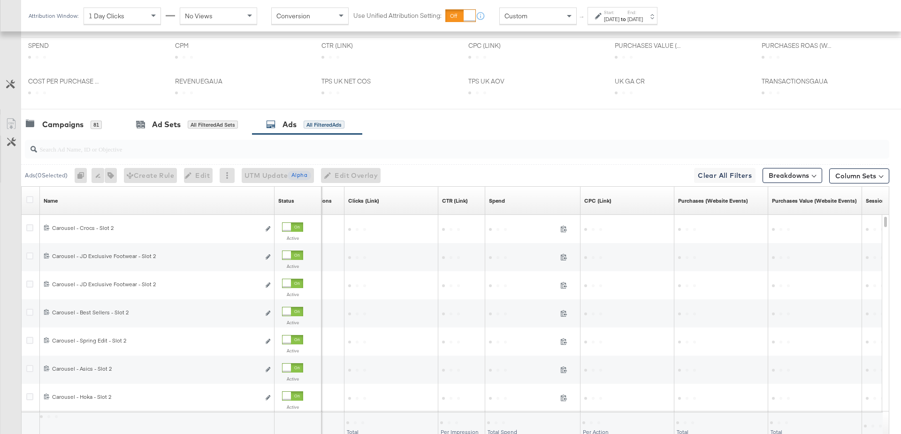
scroll to position [350, 0]
